Goal: Book appointment/travel/reservation

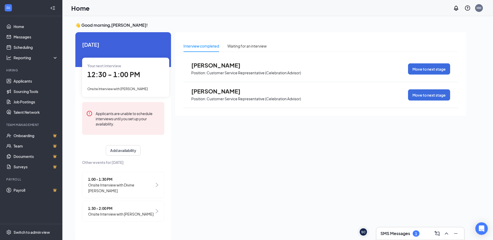
click at [134, 76] on span "12:30 - 1:00 PM" at bounding box center [113, 74] width 53 height 9
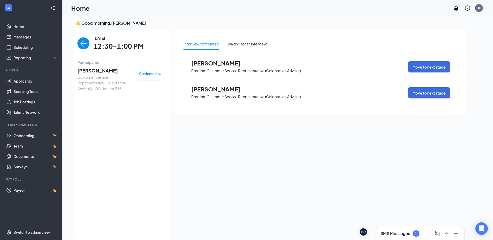
click at [100, 75] on span "Customer Service Representative (Celebration Advisor) at WB Liquors #85" at bounding box center [104, 82] width 55 height 17
click at [99, 71] on span "[PERSON_NAME]" at bounding box center [104, 70] width 55 height 7
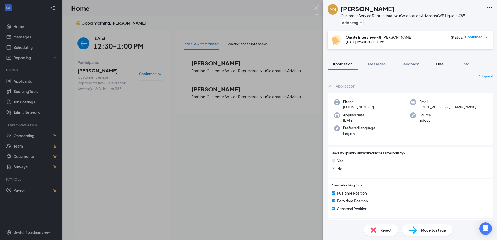
click at [443, 63] on span "Files" at bounding box center [440, 64] width 8 height 5
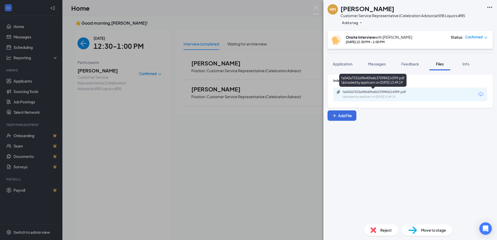
click at [366, 92] on div "fa042e7532af8640fe6b370984214399.pdf" at bounding box center [378, 92] width 73 height 4
click at [265, 172] on div "[PERSON_NAME] Customer Service Representative (Celebration Advisor) at WB Liquo…" at bounding box center [248, 120] width 497 height 240
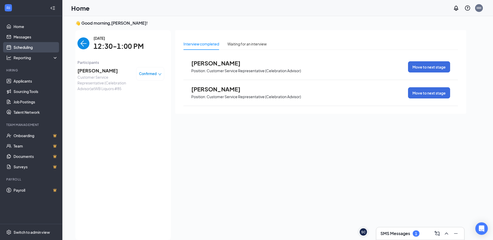
click at [28, 46] on link "Scheduling" at bounding box center [36, 47] width 44 height 10
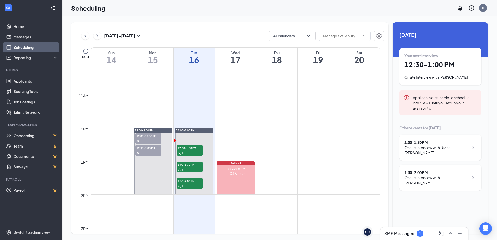
scroll to position [359, 0]
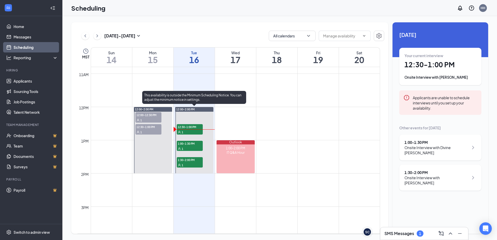
click at [193, 145] on span "1:00-1:30 PM" at bounding box center [190, 143] width 26 height 5
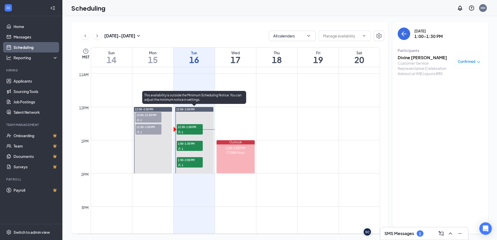
click at [190, 166] on div "1" at bounding box center [190, 164] width 26 height 5
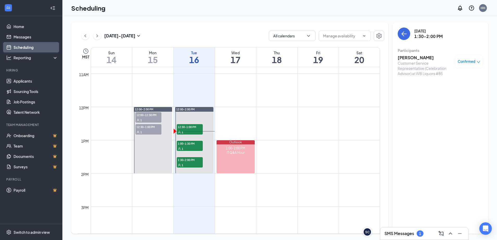
click at [411, 228] on div "SMS Messages 1" at bounding box center [424, 233] width 88 height 12
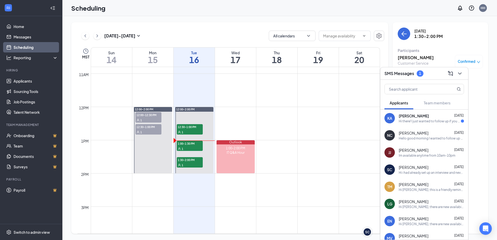
click at [404, 229] on div "EN [PERSON_NAME] [DATE] Hi [PERSON_NAME], there are new availabilities for an i…" at bounding box center [424, 220] width 88 height 17
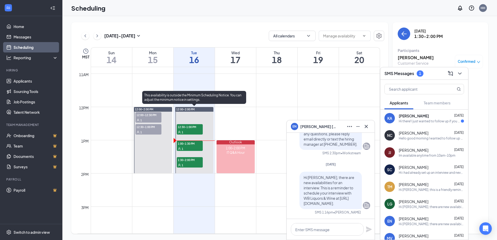
click at [185, 150] on div "1" at bounding box center [190, 148] width 26 height 5
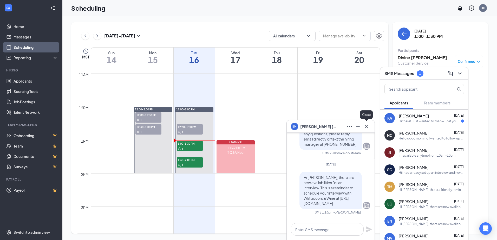
click at [366, 128] on icon "Cross" at bounding box center [366, 126] width 6 height 6
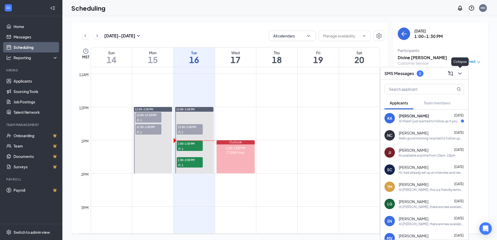
click at [458, 74] on icon "ChevronDown" at bounding box center [459, 73] width 6 height 6
